Goal: Task Accomplishment & Management: Use online tool/utility

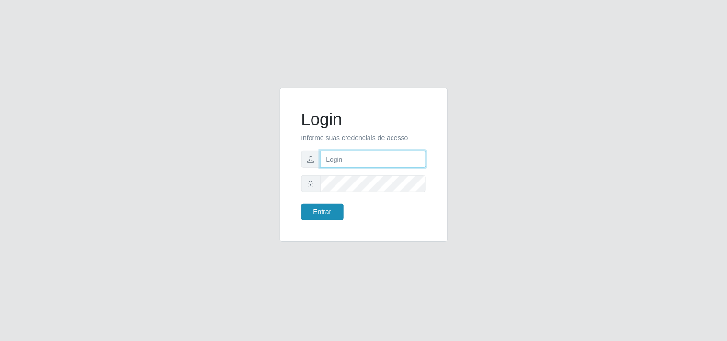
type input "[EMAIL_ADDRESS][DOMAIN_NAME]"
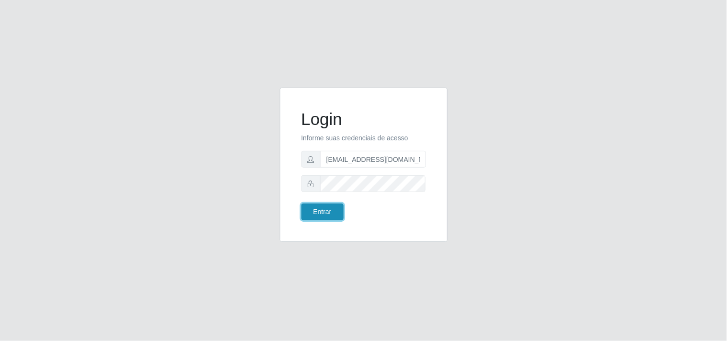
click at [326, 213] on button "Entrar" at bounding box center [323, 212] width 42 height 17
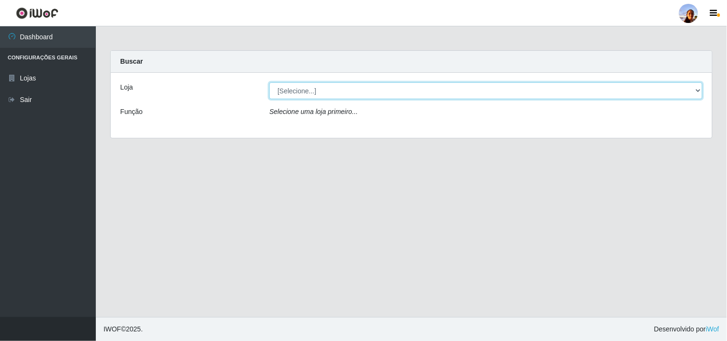
click at [698, 89] on select "[Selecione...] Supermercado [GEOGRAPHIC_DATA]" at bounding box center [485, 90] width 433 height 17
select select "166"
click at [269, 82] on select "[Selecione...] Supermercado [GEOGRAPHIC_DATA]" at bounding box center [485, 90] width 433 height 17
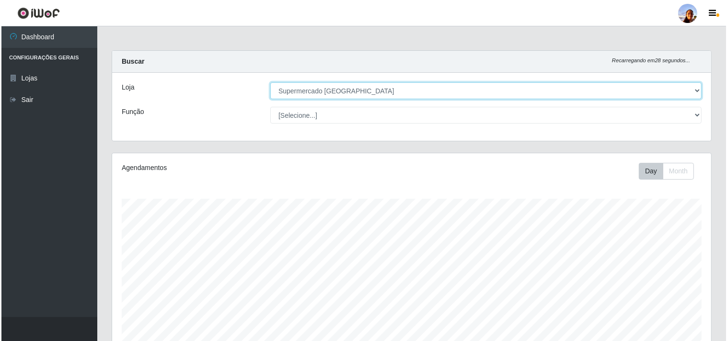
scroll to position [210, 0]
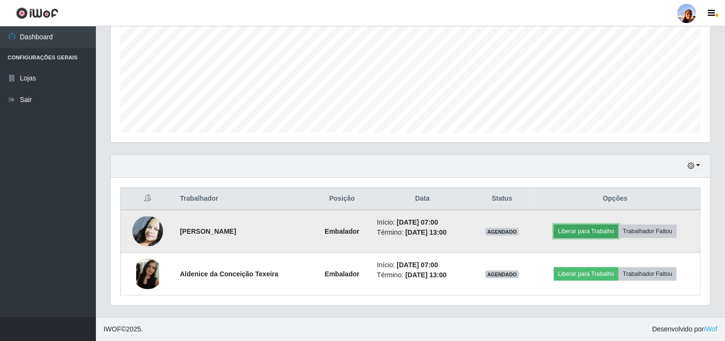
click at [580, 232] on button "Liberar para Trabalho" at bounding box center [586, 231] width 65 height 13
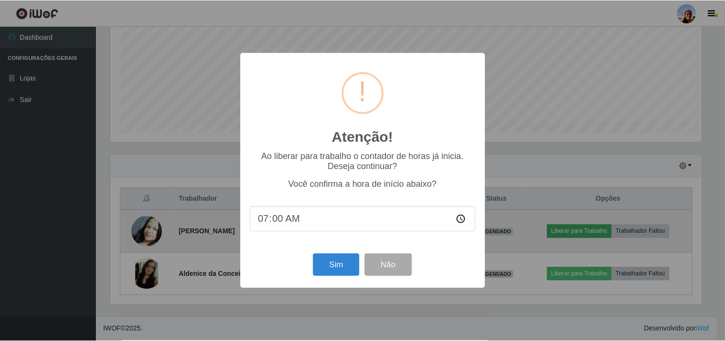
scroll to position [199, 593]
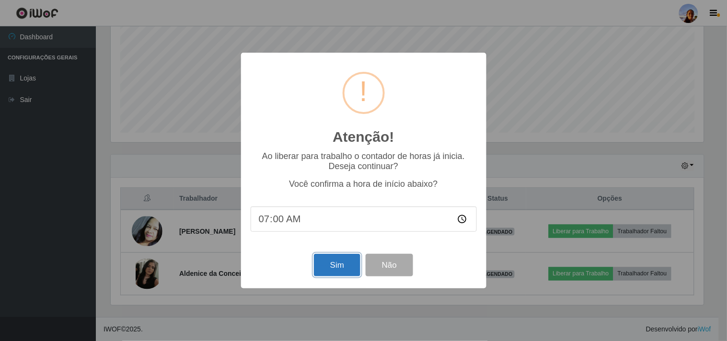
click at [331, 267] on button "Sim" at bounding box center [337, 265] width 47 height 23
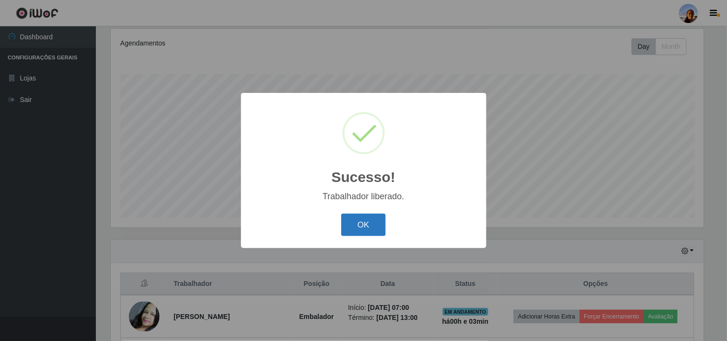
click at [356, 226] on button "OK" at bounding box center [363, 225] width 45 height 23
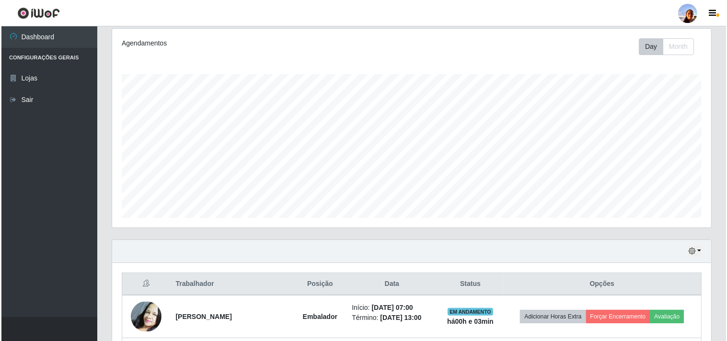
scroll to position [210, 0]
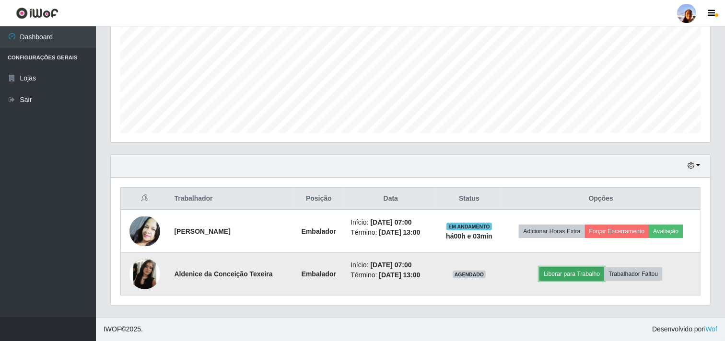
click at [554, 271] on button "Liberar para Trabalho" at bounding box center [571, 274] width 65 height 13
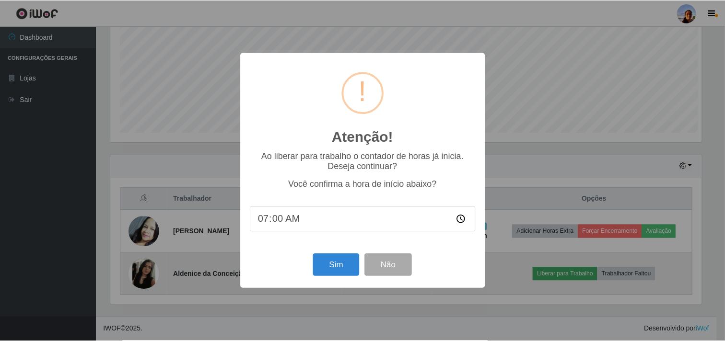
scroll to position [199, 593]
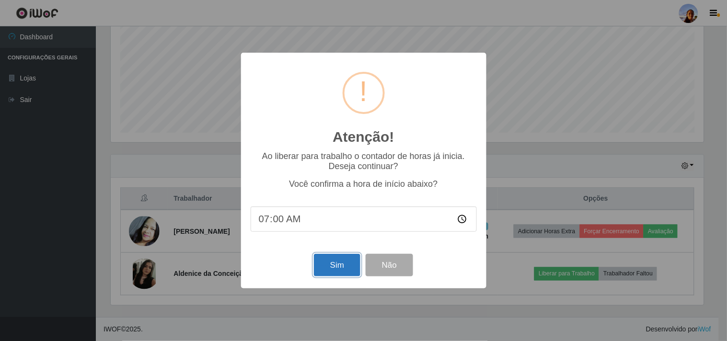
click at [318, 276] on button "Sim" at bounding box center [337, 265] width 47 height 23
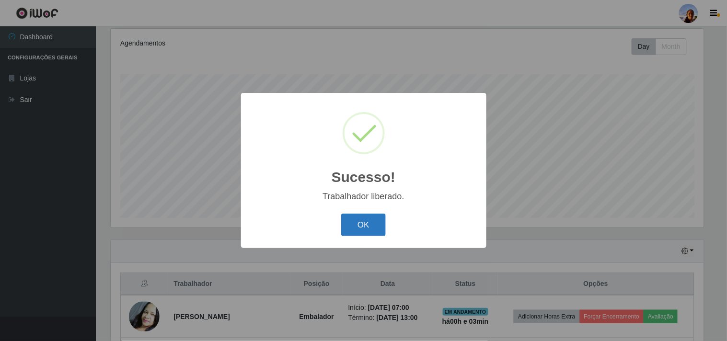
click at [366, 221] on button "OK" at bounding box center [363, 225] width 45 height 23
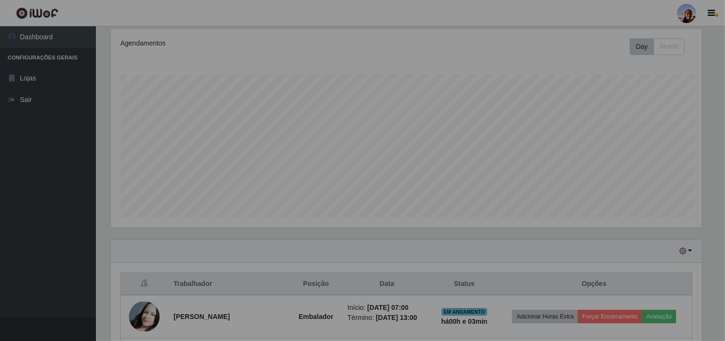
scroll to position [199, 599]
